Goal: Transaction & Acquisition: Purchase product/service

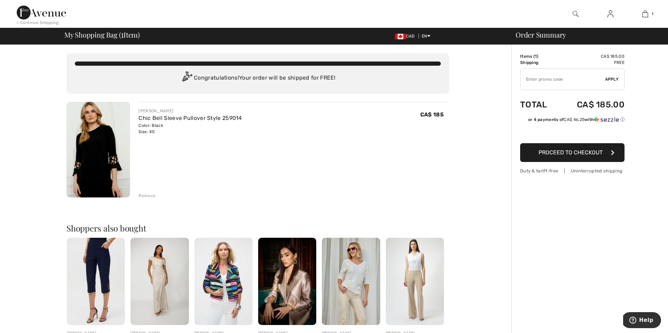
click at [577, 154] on span "Proceed to Checkout" at bounding box center [570, 152] width 64 height 7
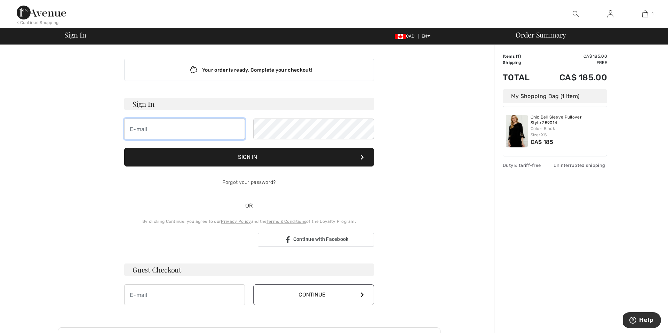
click at [172, 121] on input "email" at bounding box center [184, 129] width 121 height 21
type input "anita.hui.3@outlook.com"
click at [250, 155] on button "Sign In" at bounding box center [249, 157] width 250 height 19
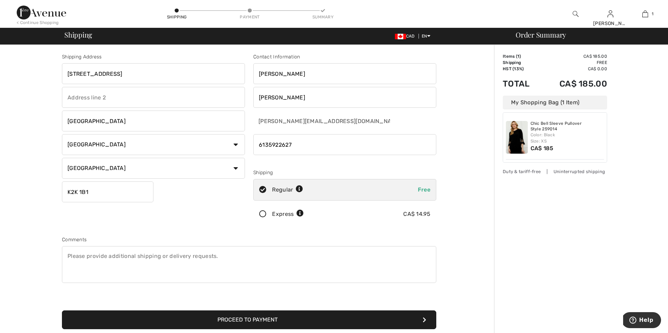
scroll to position [30, 0]
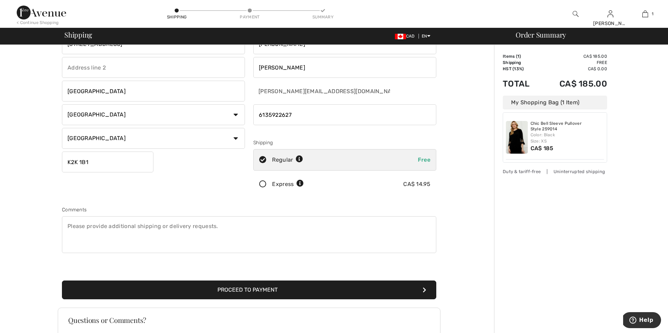
click at [255, 288] on button "Proceed to Payment" at bounding box center [249, 290] width 374 height 19
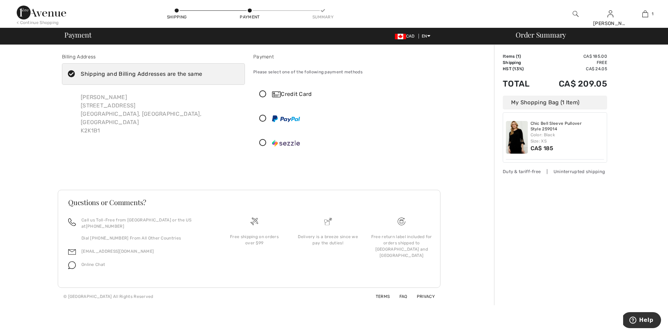
click at [273, 95] on img at bounding box center [276, 94] width 9 height 6
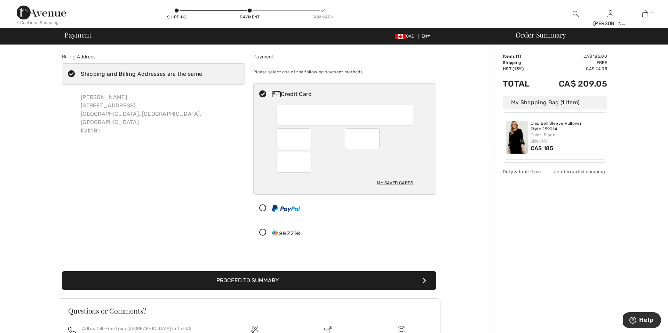
click at [388, 182] on div "My Saved Cards" at bounding box center [395, 183] width 36 height 12
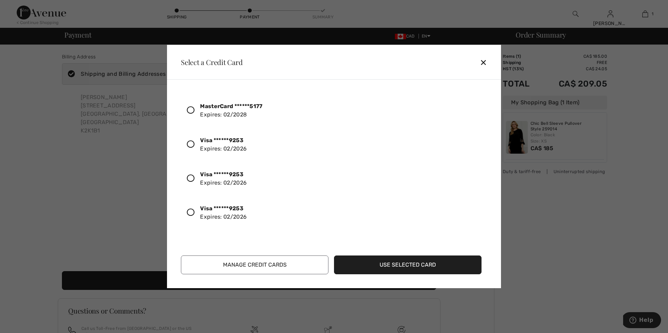
click at [191, 144] on icon at bounding box center [191, 144] width 8 height 8
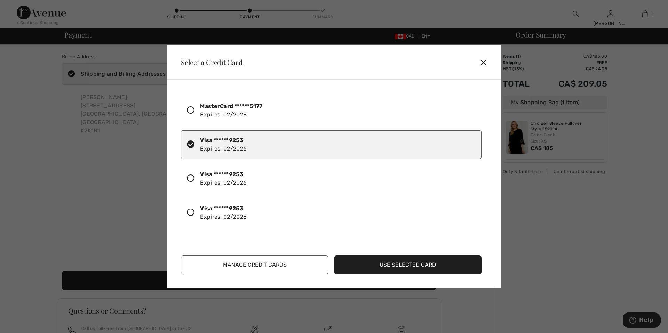
click at [394, 264] on button "Use Selected Card" at bounding box center [407, 265] width 147 height 19
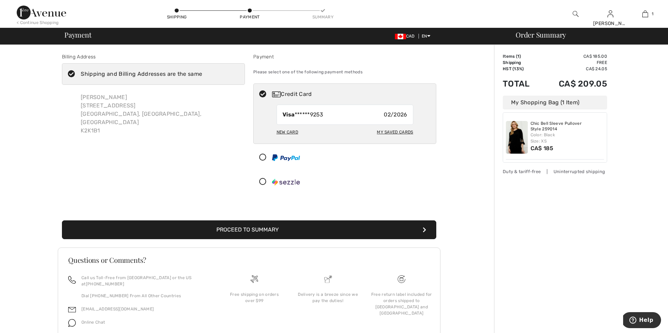
click at [264, 229] on button "Proceed to Summary" at bounding box center [249, 229] width 374 height 19
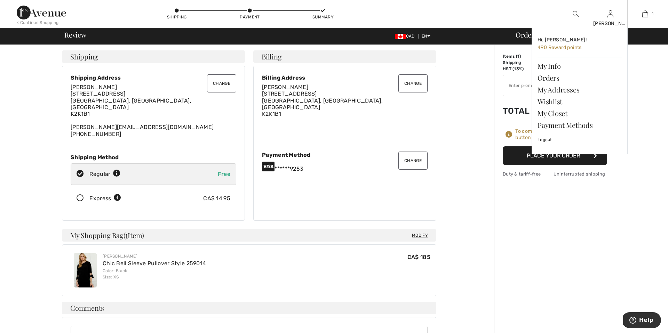
click at [612, 17] on img at bounding box center [610, 14] width 6 height 8
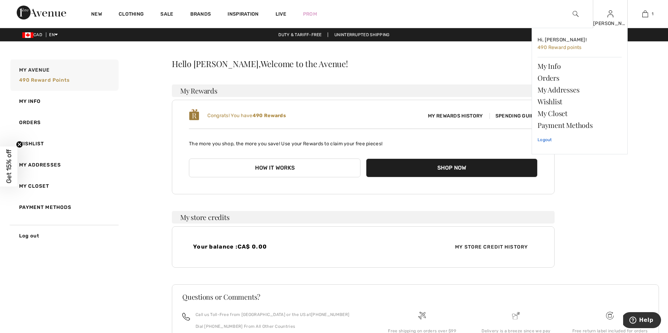
click at [547, 138] on link "Logout" at bounding box center [579, 139] width 84 height 17
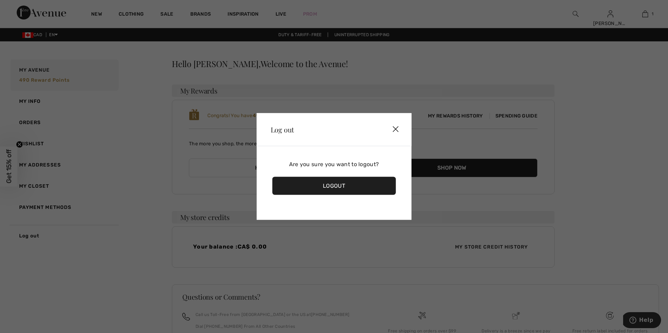
click at [330, 188] on div "Logout" at bounding box center [333, 186] width 123 height 18
